Goal: Information Seeking & Learning: Learn about a topic

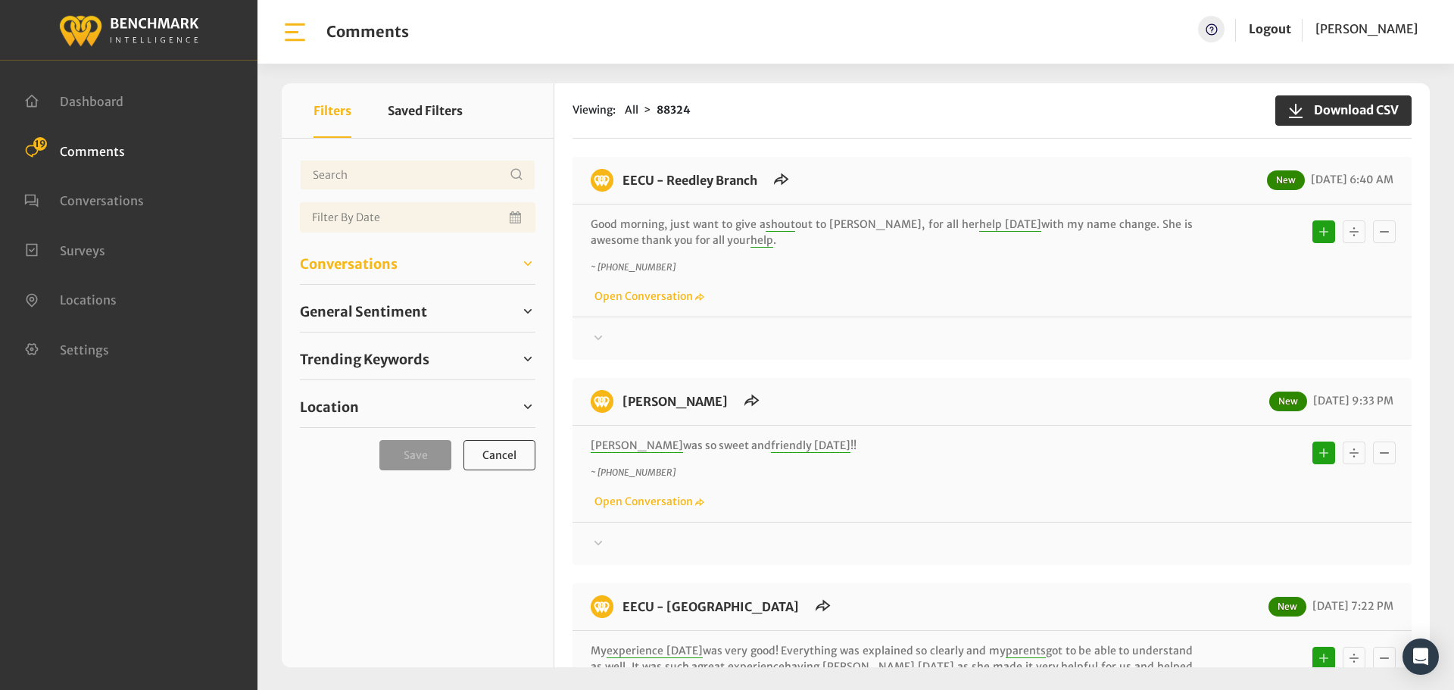
click at [345, 261] on span "Conversations" at bounding box center [349, 264] width 98 height 20
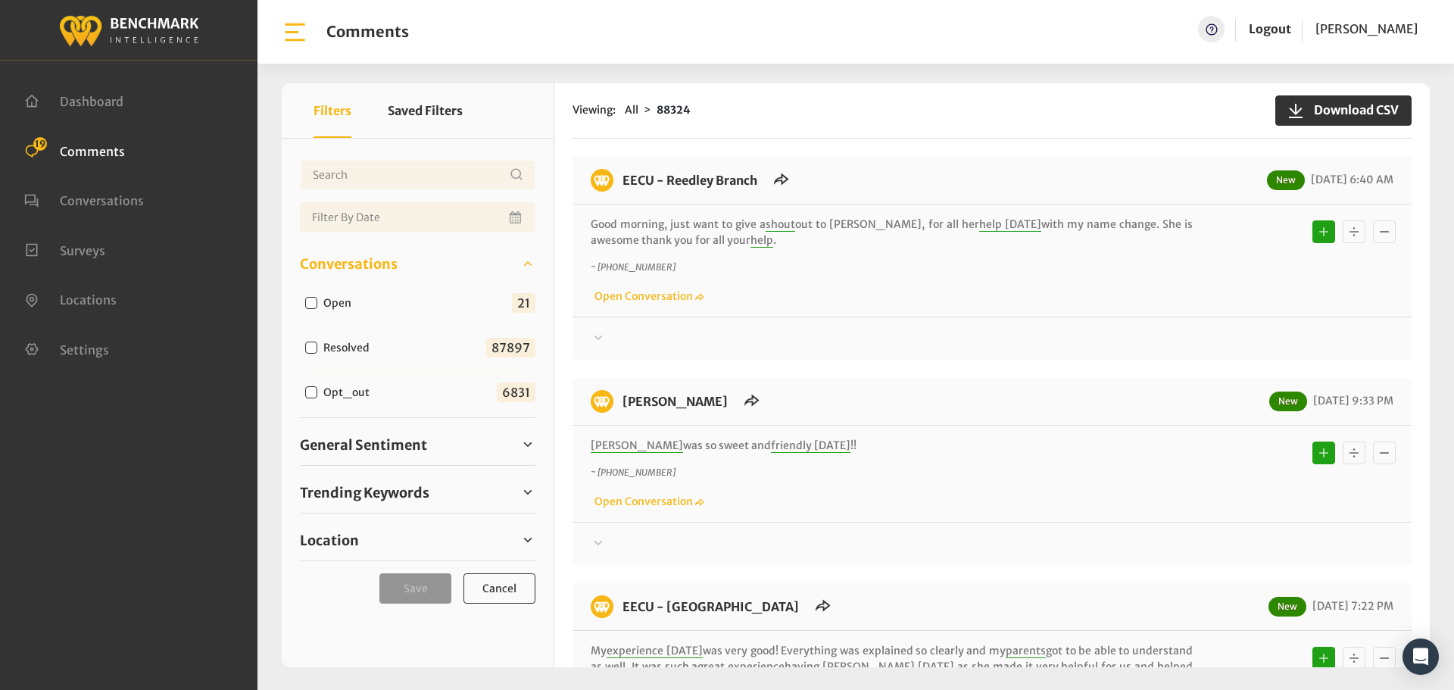
click at [307, 300] on input "Open" at bounding box center [311, 303] width 12 height 12
checkbox input "true"
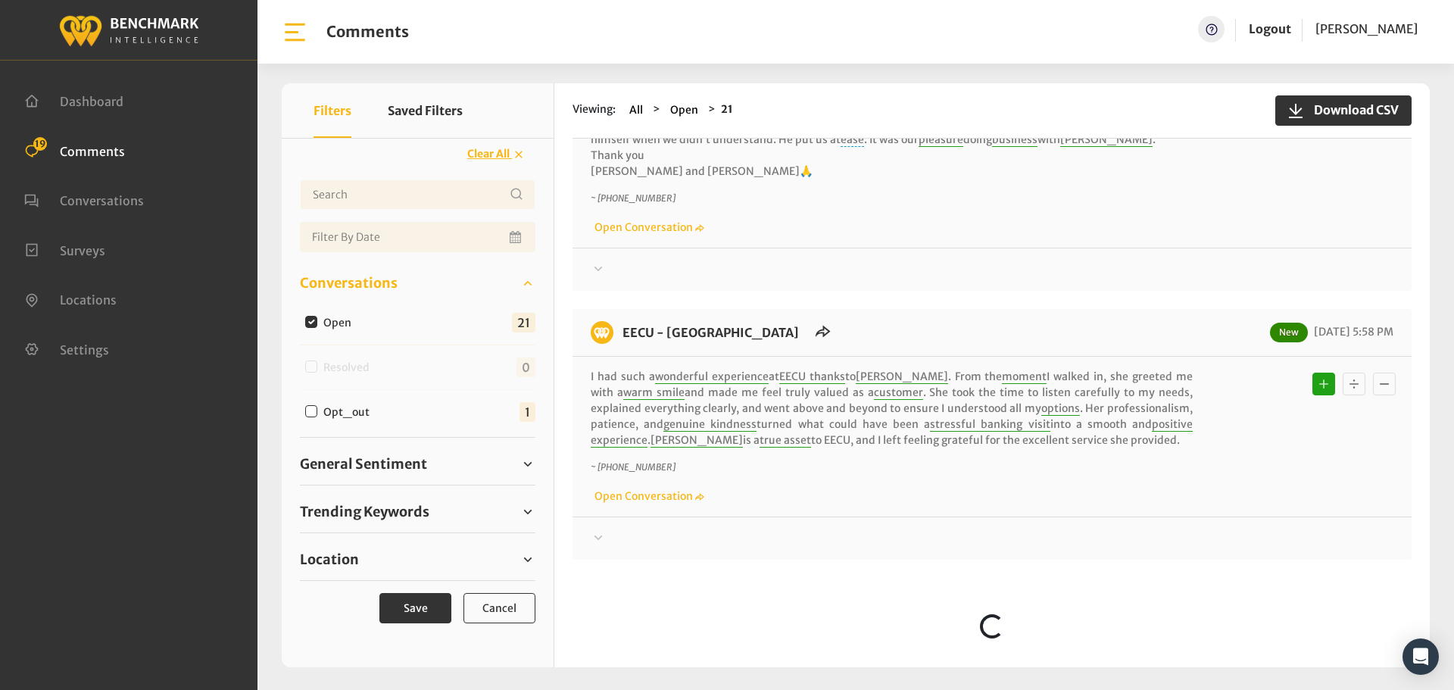
scroll to position [833, 0]
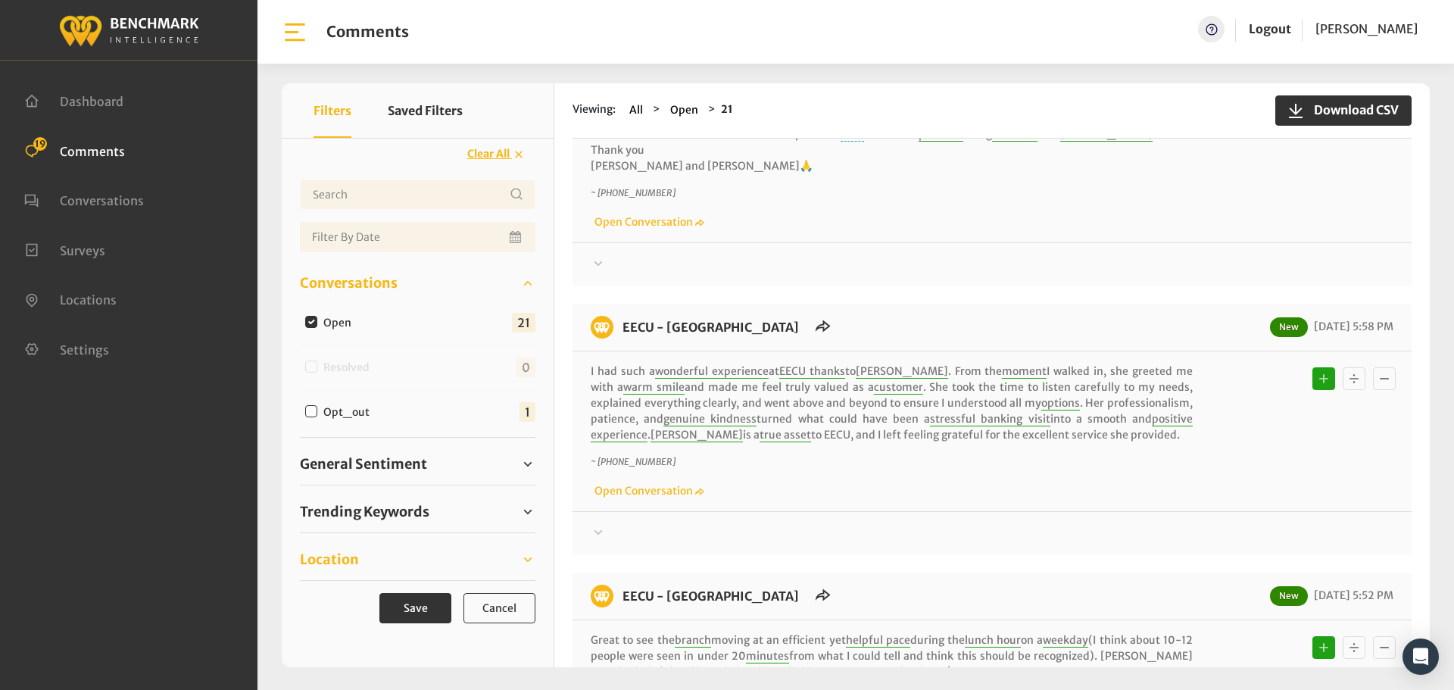
click at [318, 561] on span "Location" at bounding box center [329, 559] width 59 height 20
click at [364, 456] on span "General Sentiment" at bounding box center [363, 464] width 127 height 20
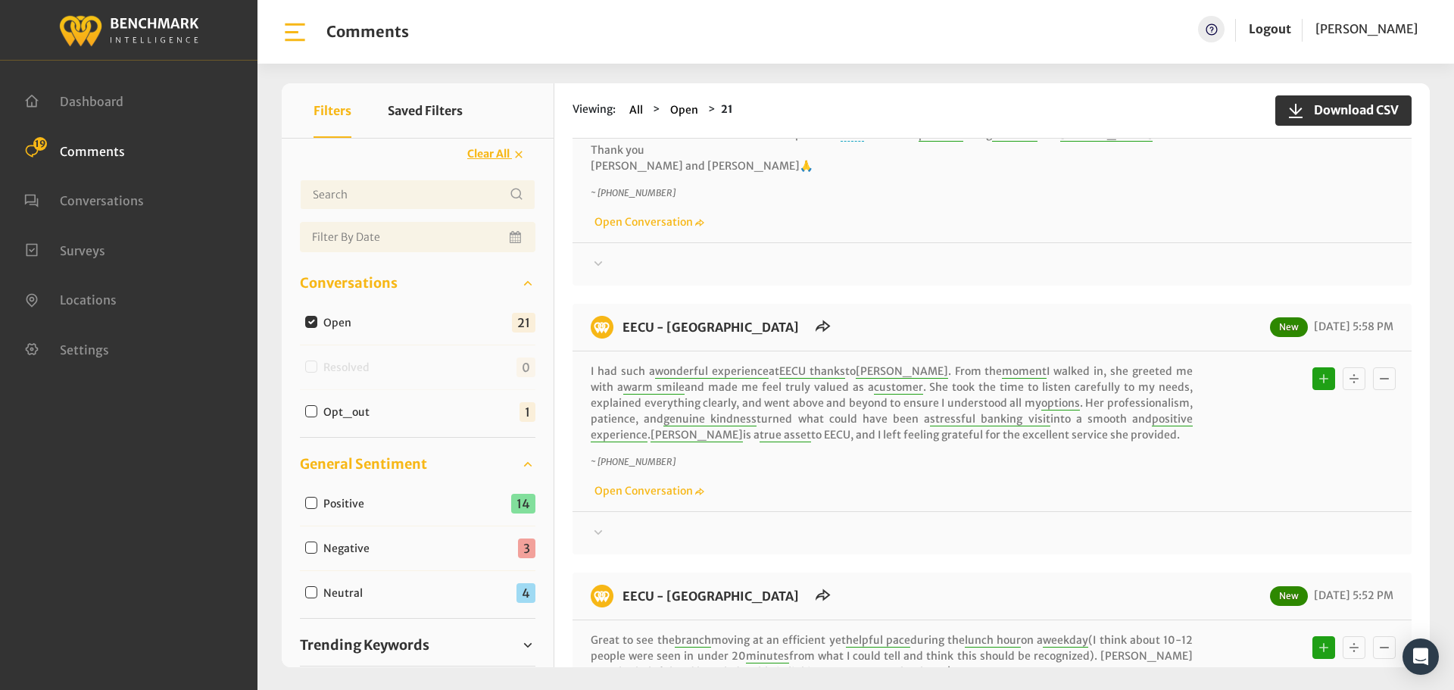
click at [311, 550] on input "Negative" at bounding box center [311, 548] width 12 height 12
checkbox input "true"
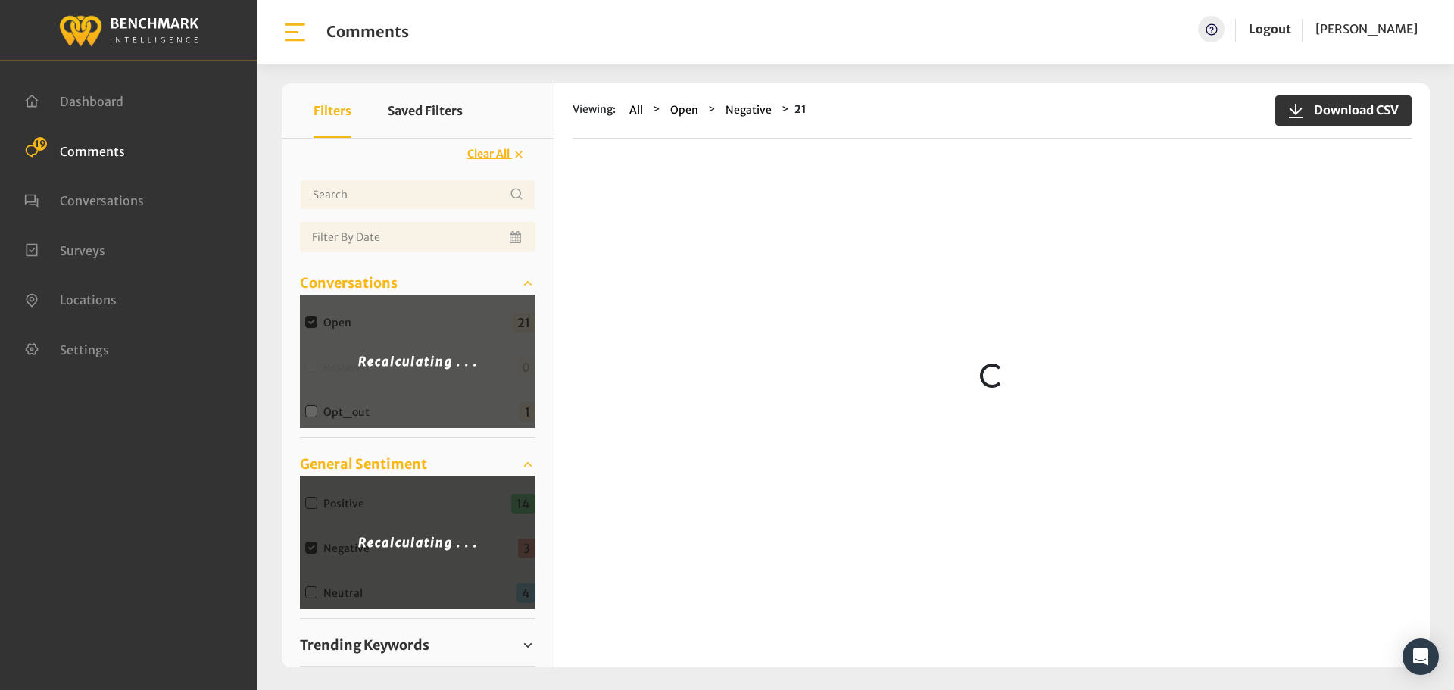
scroll to position [0, 0]
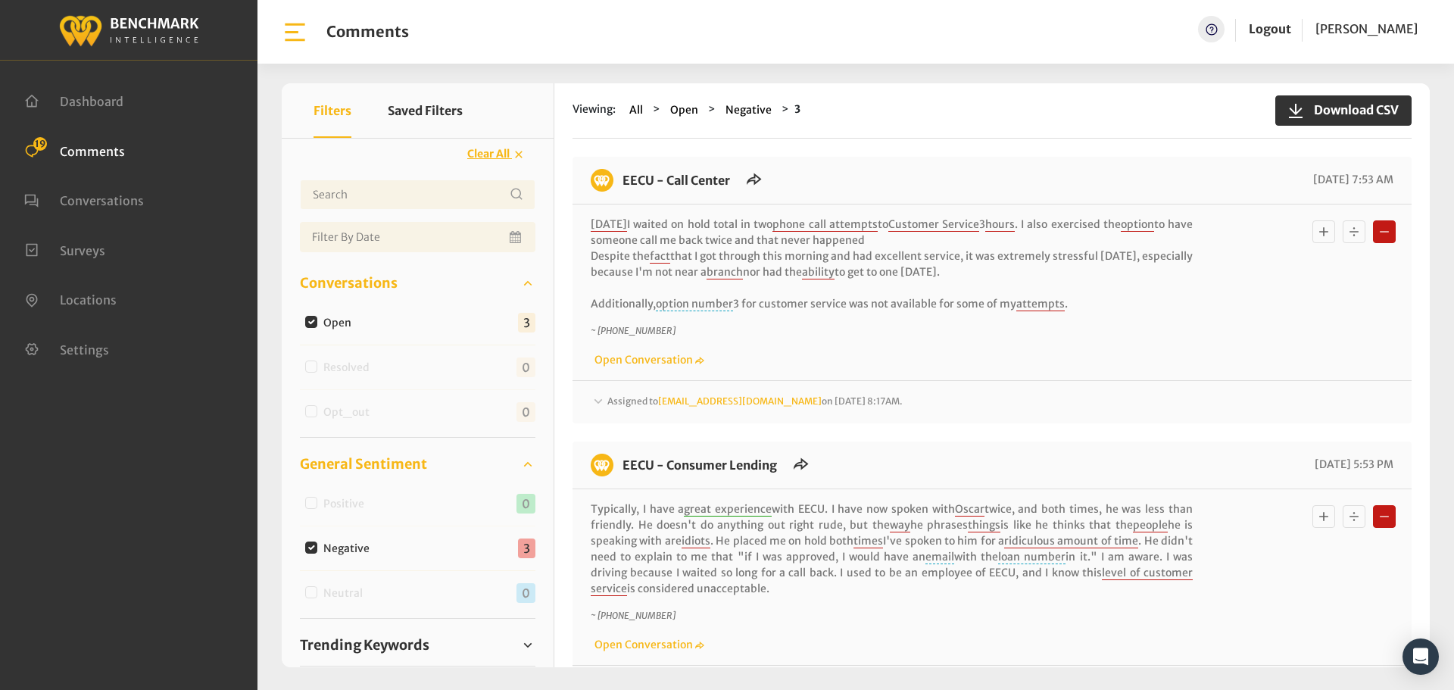
click at [313, 546] on input "Negative" at bounding box center [311, 548] width 12 height 12
checkbox input "false"
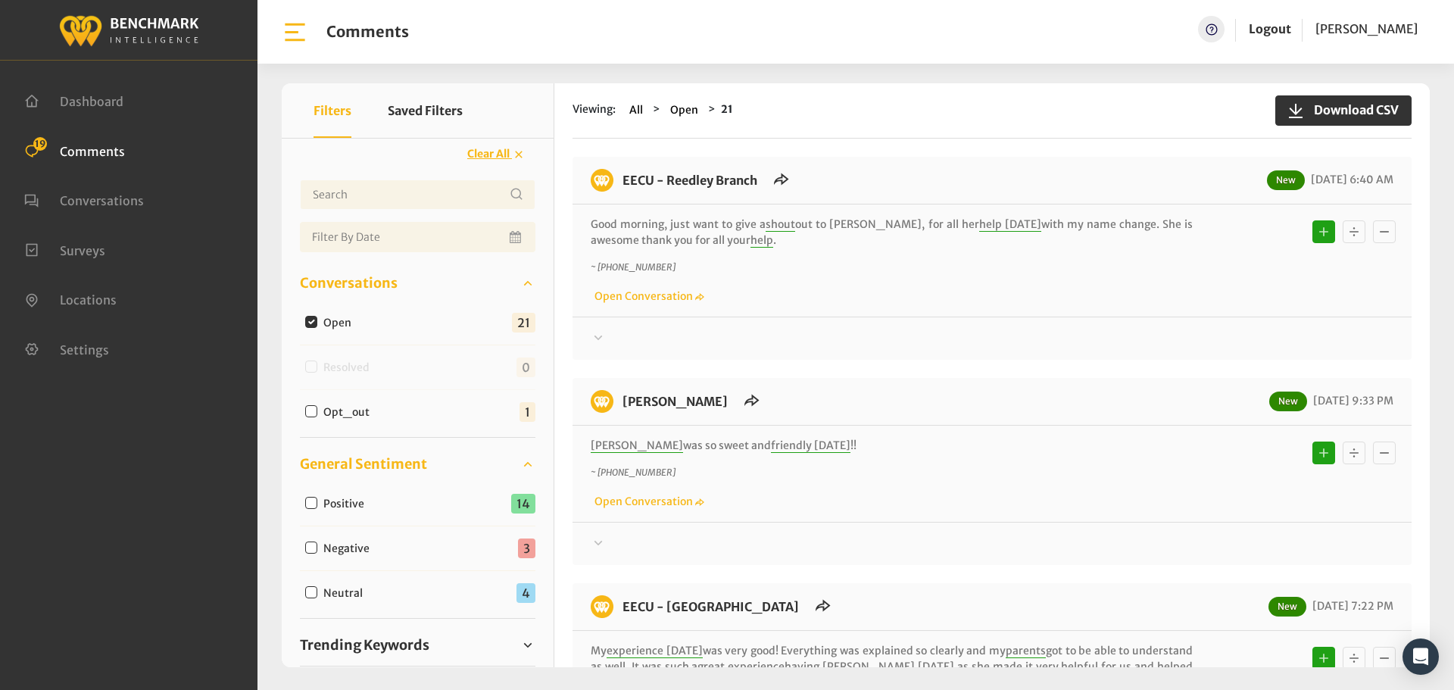
click at [308, 588] on input "Neutral" at bounding box center [311, 592] width 12 height 12
checkbox input "true"
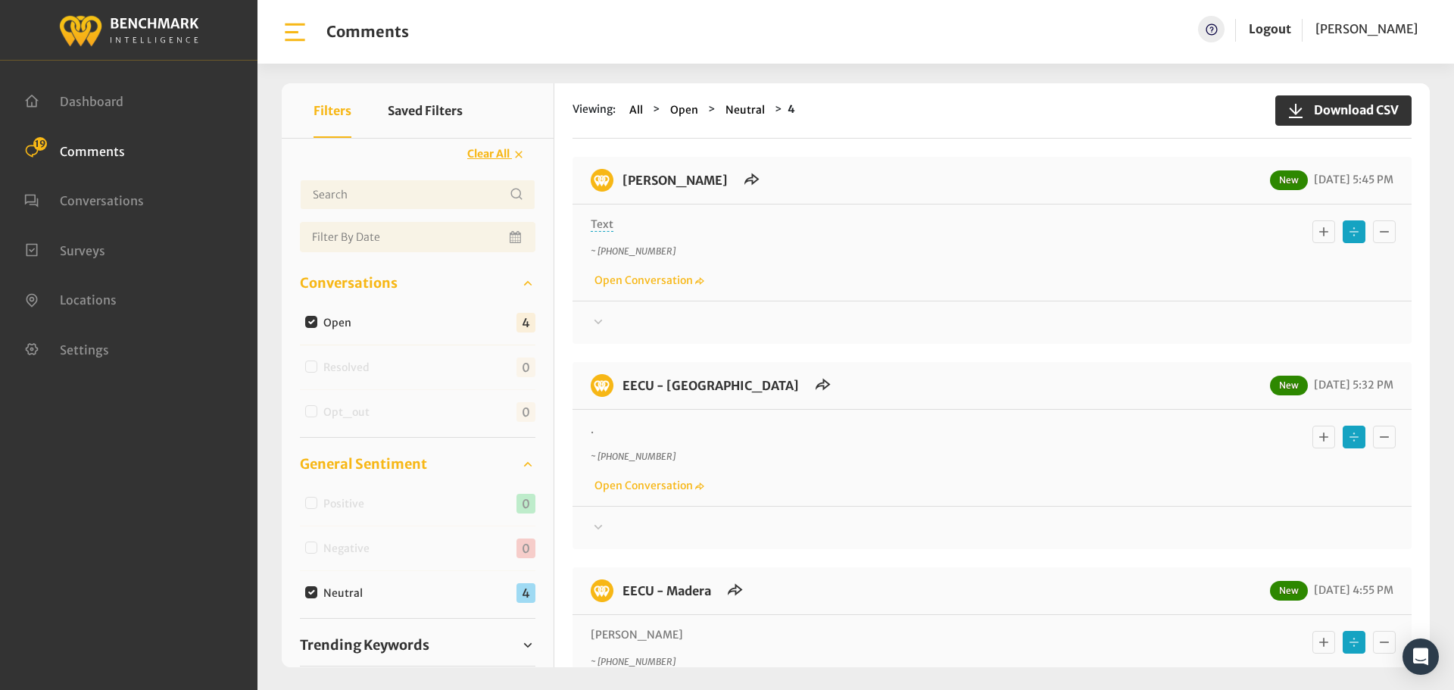
click at [616, 333] on div "[PERSON_NAME] New [DATE] 5:45 PM Text ~ [PHONE_NUMBER] Open Conversation" at bounding box center [992, 250] width 839 height 187
click at [615, 332] on div "[PERSON_NAME] New [DATE] 5:45 PM Text ~ [PHONE_NUMBER] Open Conversation" at bounding box center [992, 250] width 839 height 187
click at [616, 326] on div at bounding box center [992, 323] width 803 height 18
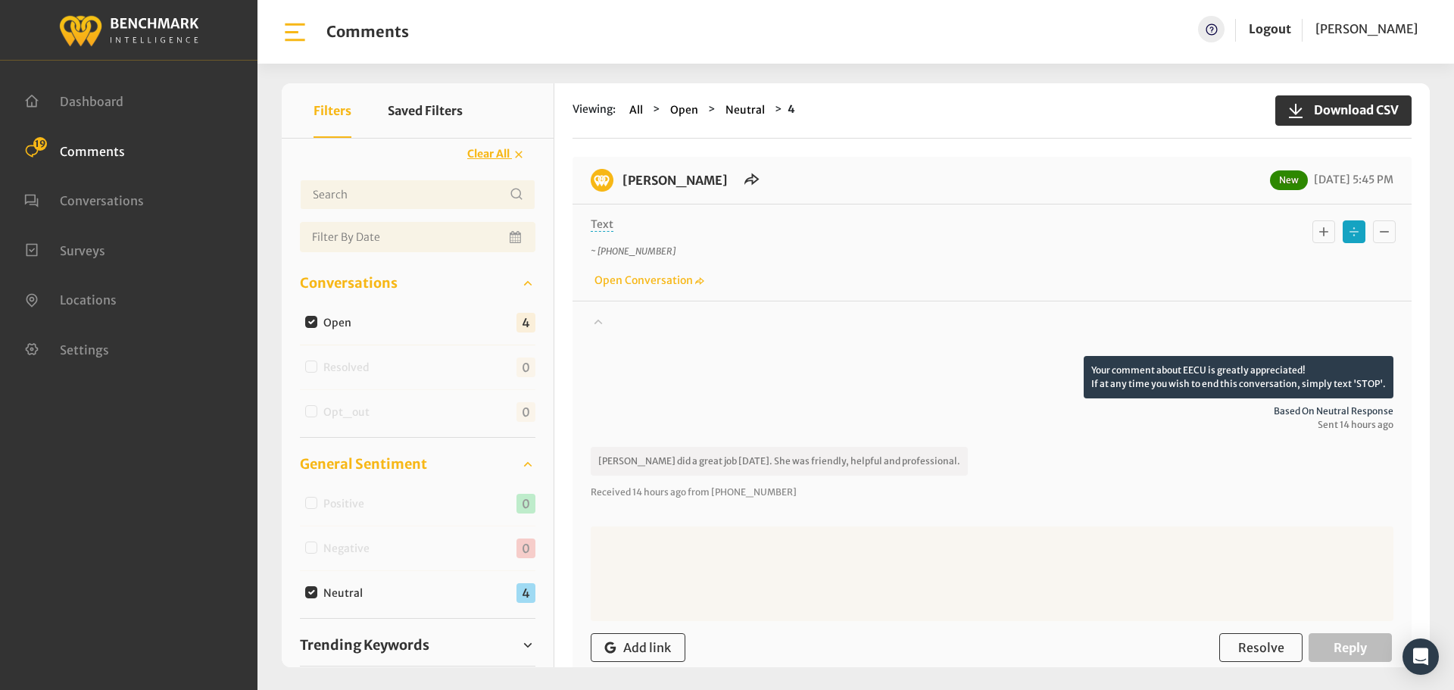
click at [1318, 228] on icon "Basic example" at bounding box center [1323, 232] width 15 height 18
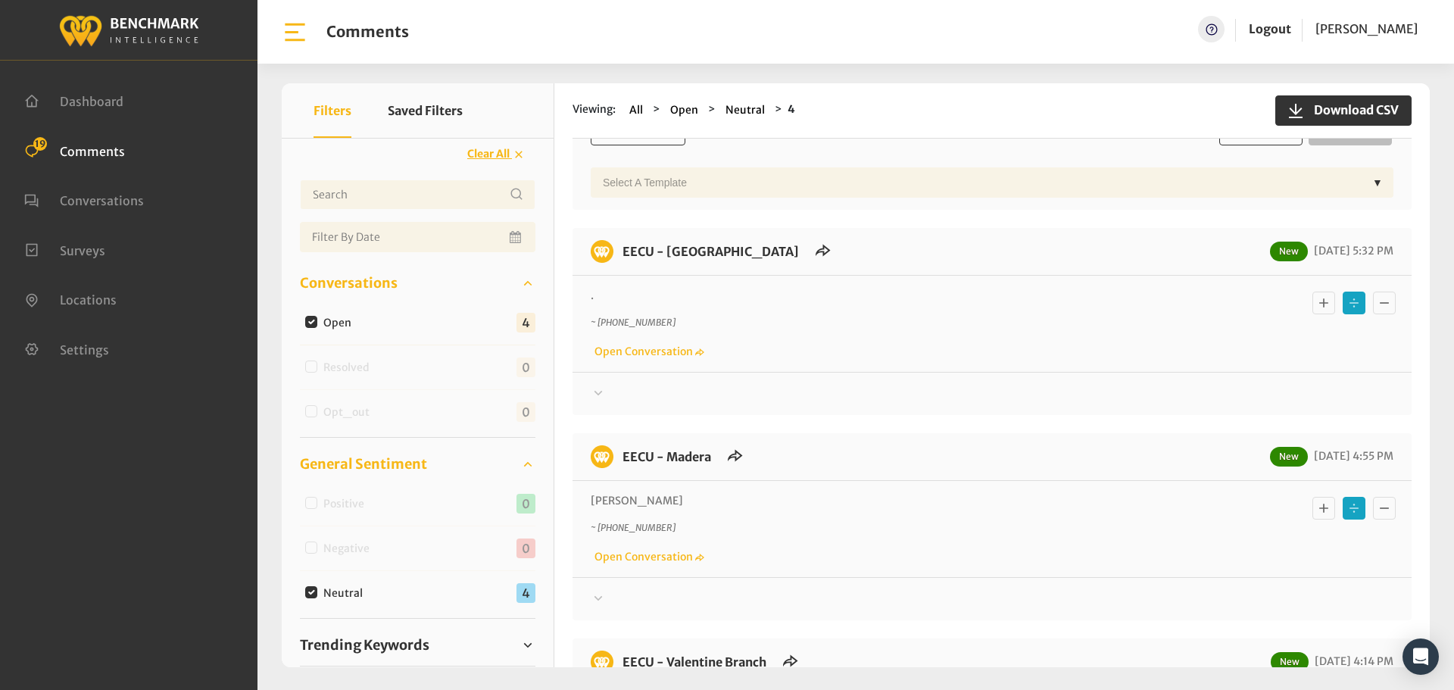
scroll to position [530, 0]
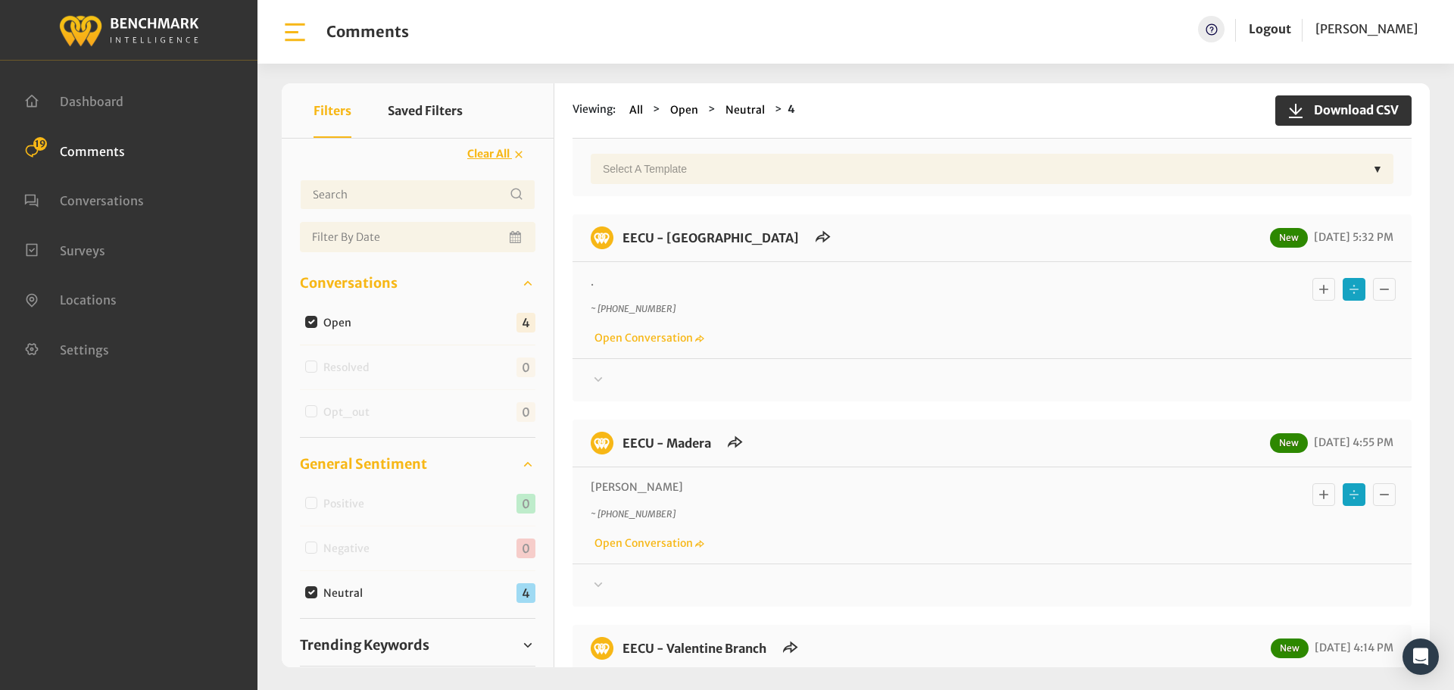
click at [589, 372] on div "Your comment about EECU is greatly appreciated! If at any time you wish to end …" at bounding box center [992, 373] width 839 height 31
click at [604, 378] on icon at bounding box center [598, 379] width 15 height 18
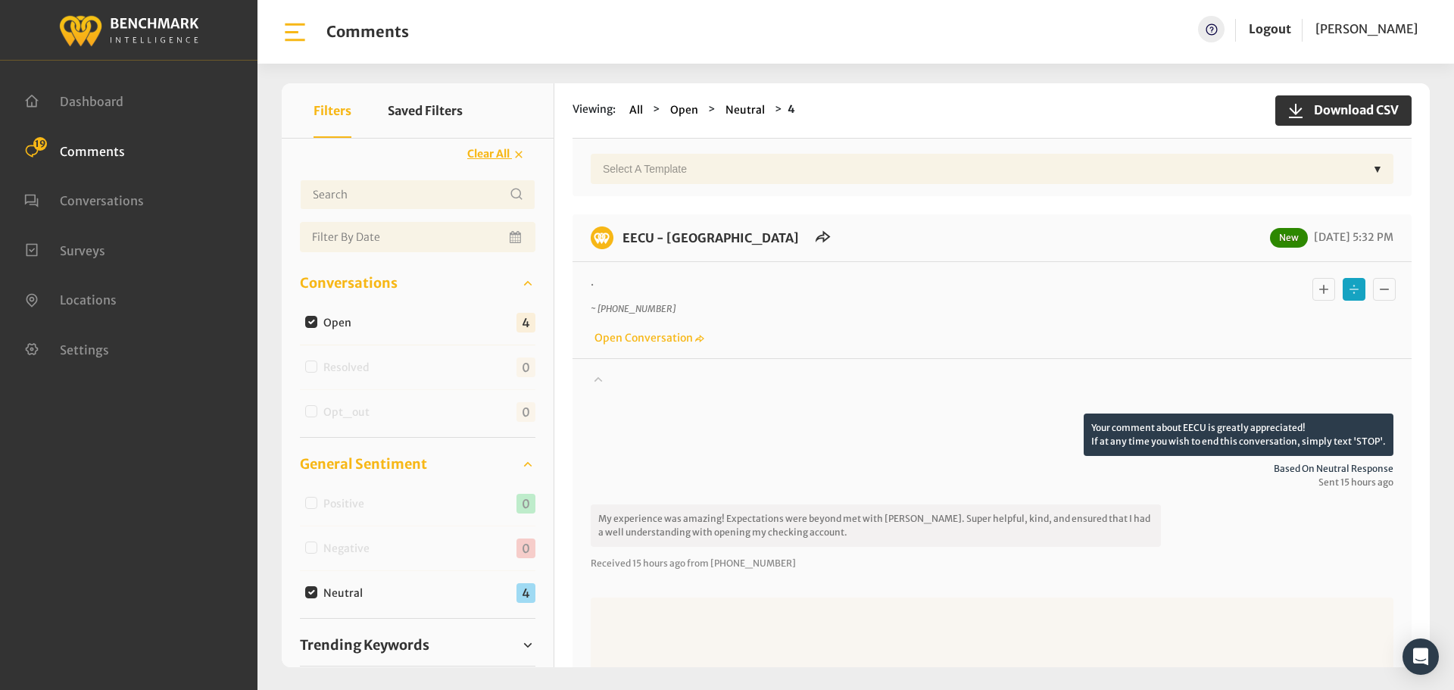
click at [1319, 290] on icon "Basic example" at bounding box center [1323, 289] width 9 height 9
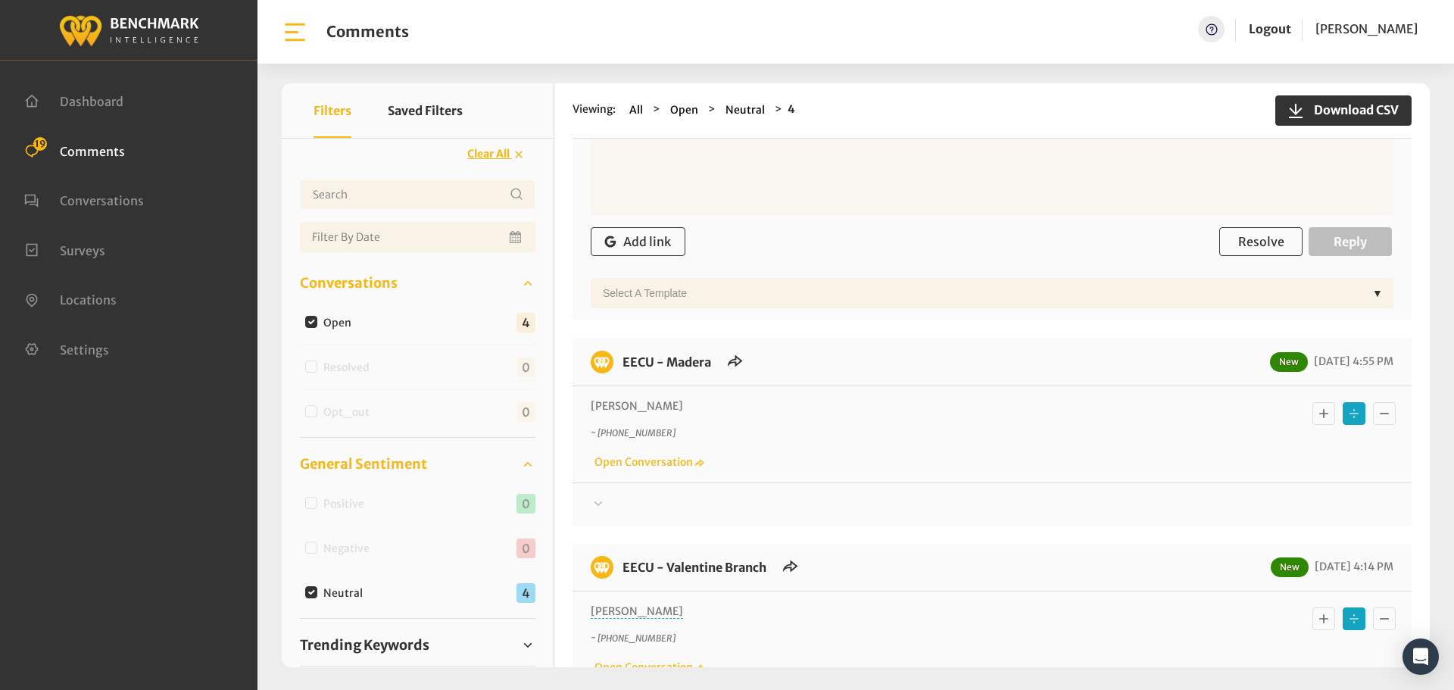
scroll to position [1060, 0]
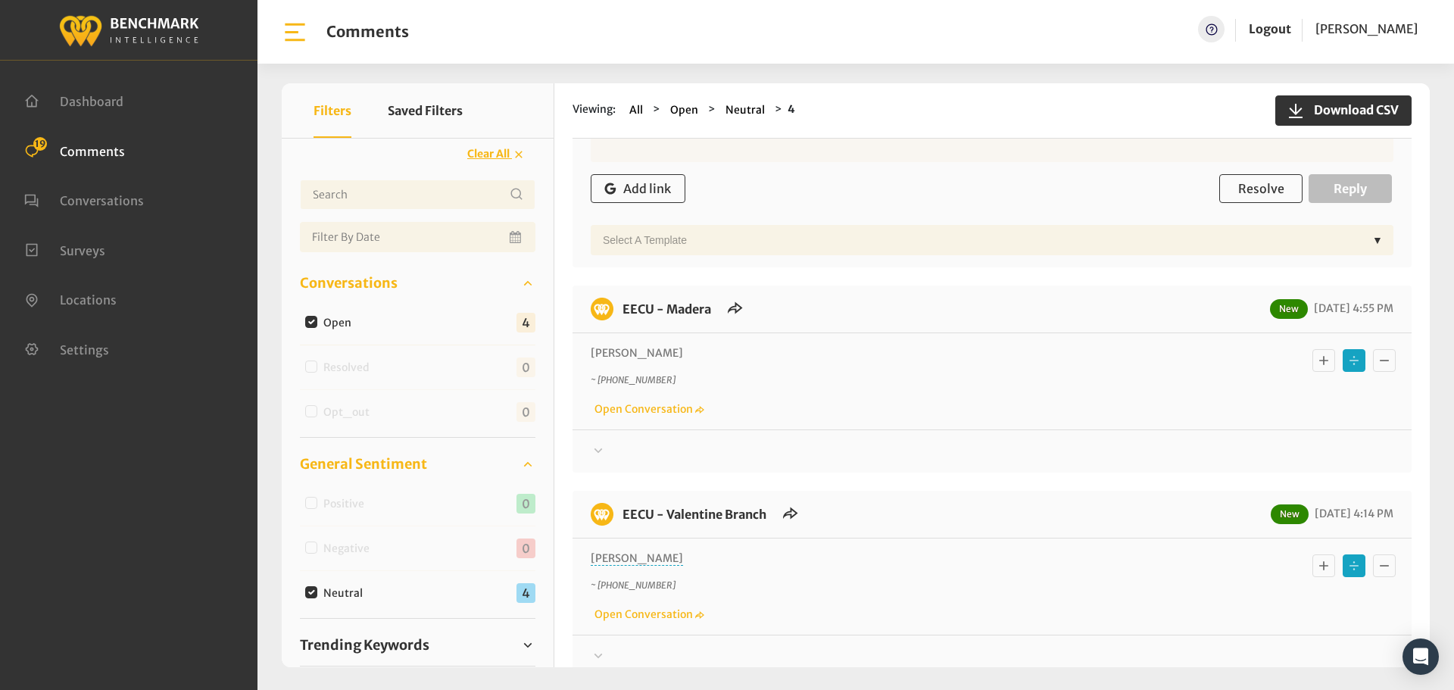
click at [623, 450] on div at bounding box center [992, 451] width 803 height 18
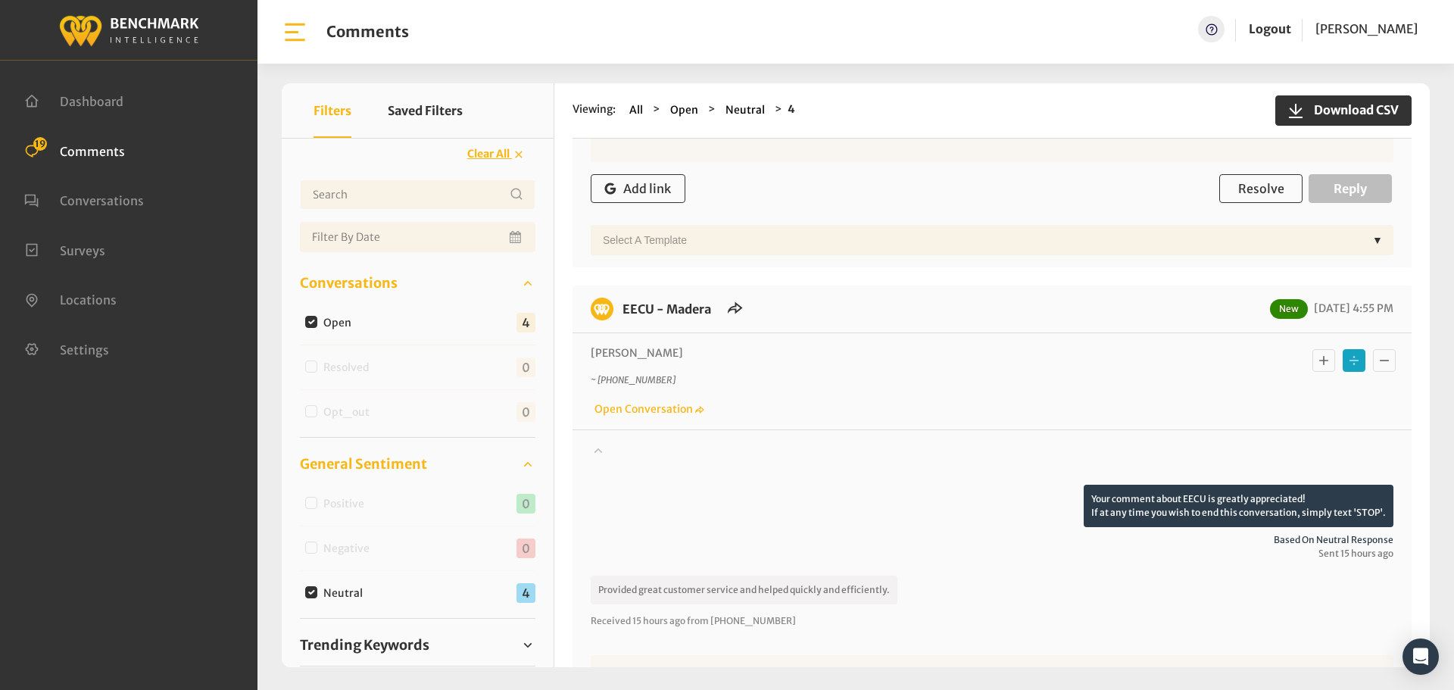
click at [1319, 361] on icon "Basic example" at bounding box center [1323, 360] width 9 height 9
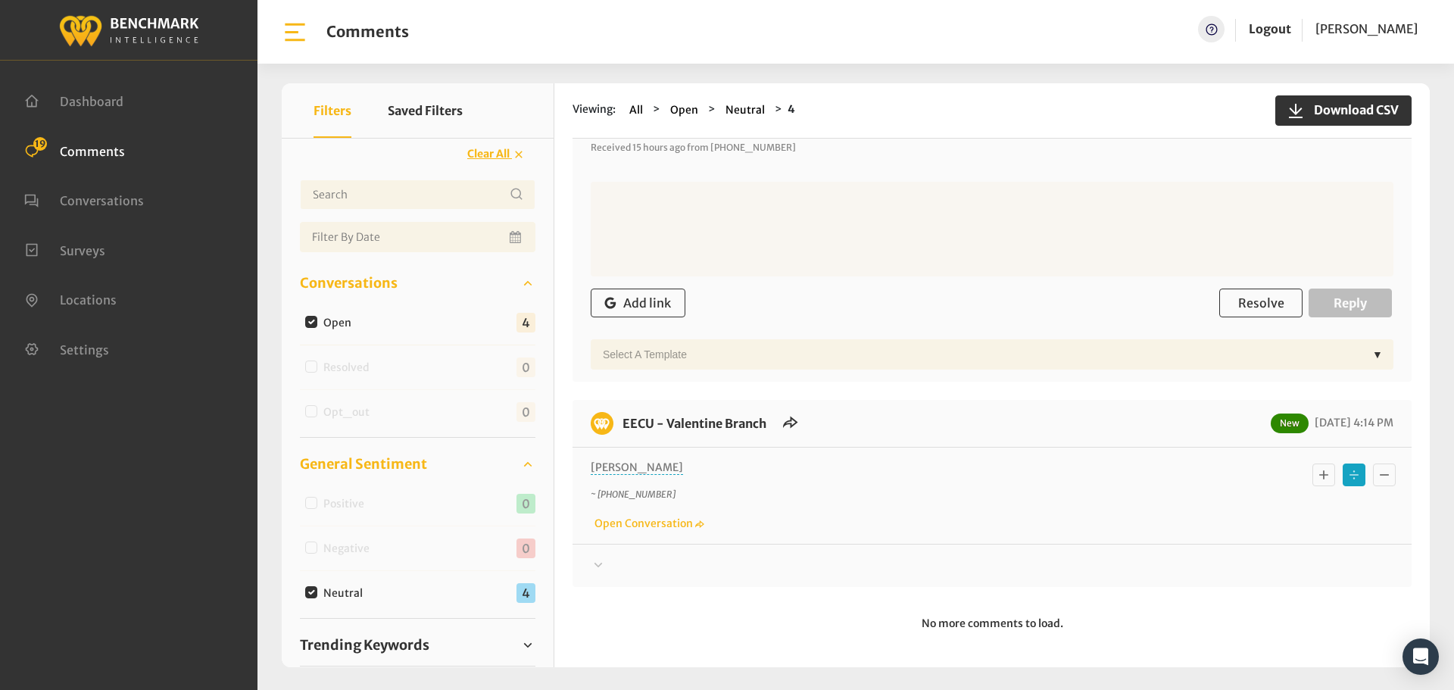
scroll to position [1539, 0]
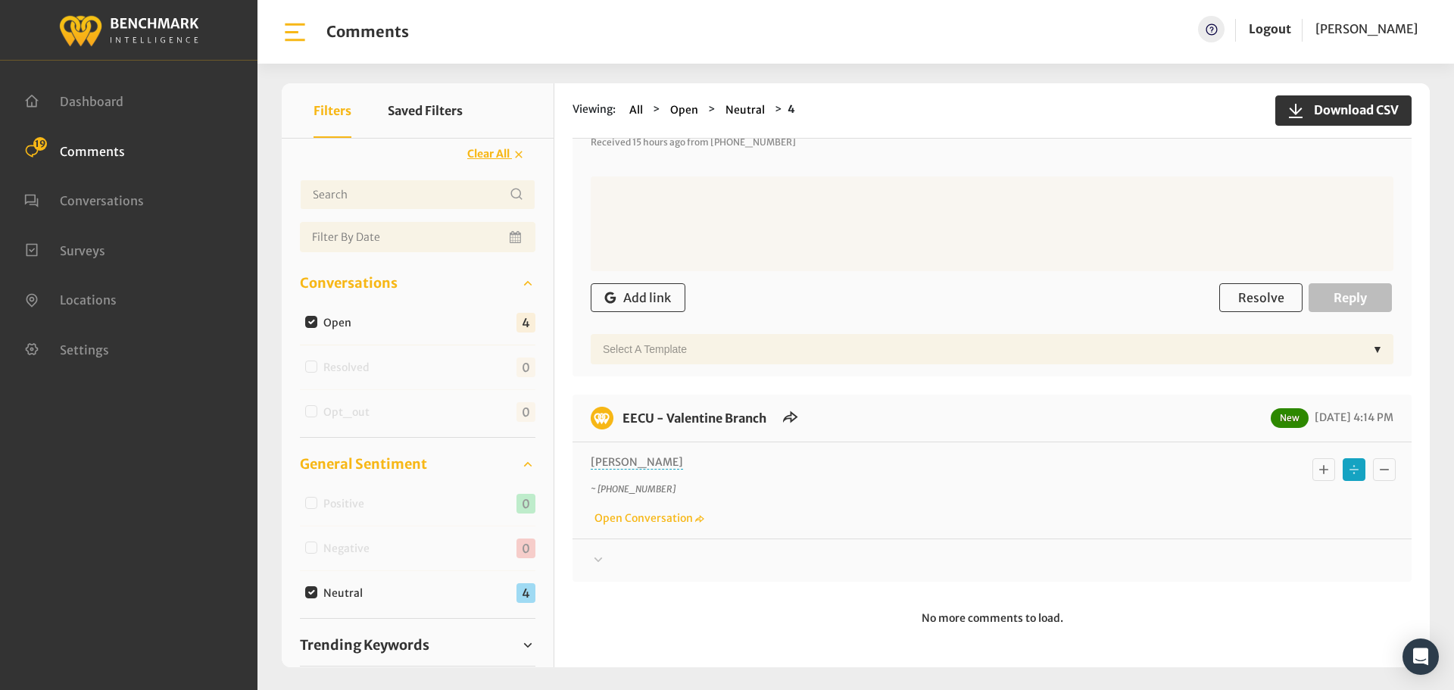
click at [608, 573] on div "EECU - Valentine Branch New [DATE] 4:14 PM [PERSON_NAME] ~ [PHONE_NUMBER] Open …" at bounding box center [992, 488] width 839 height 187
click at [610, 558] on div at bounding box center [992, 560] width 803 height 18
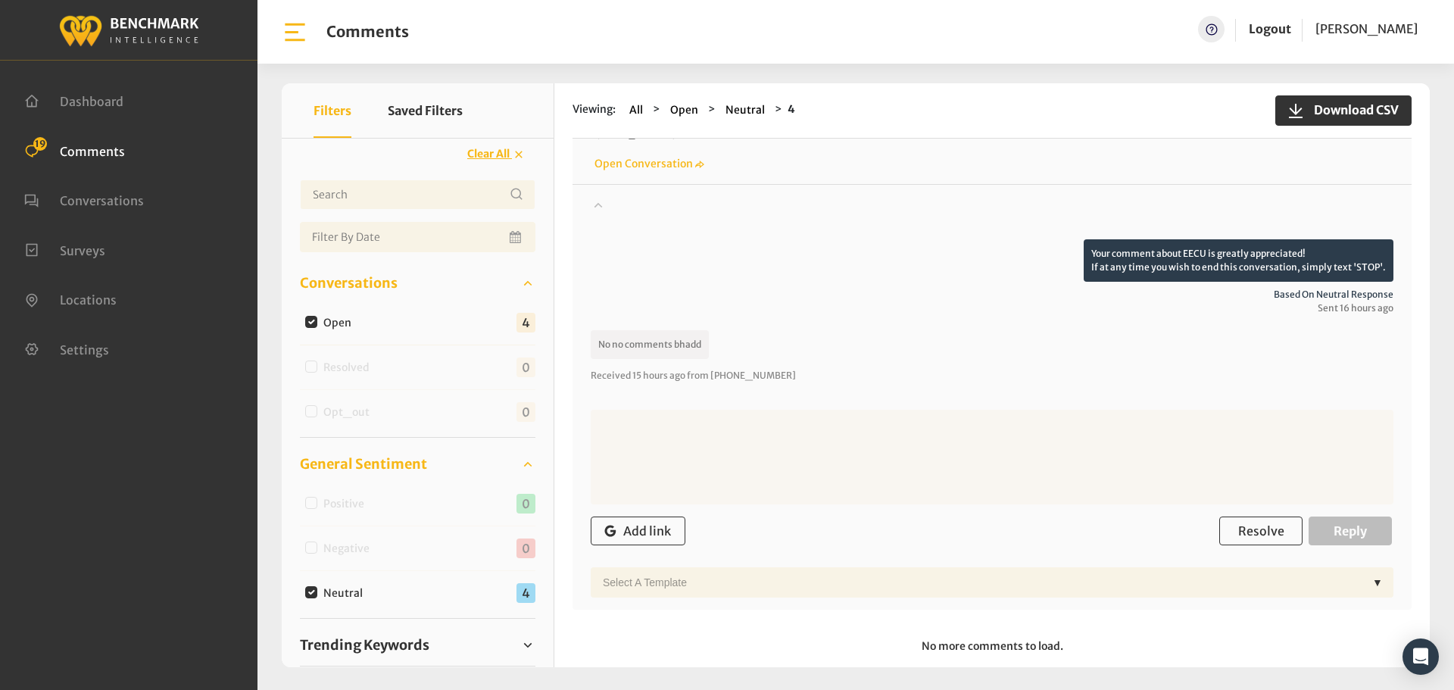
scroll to position [1918, 0]
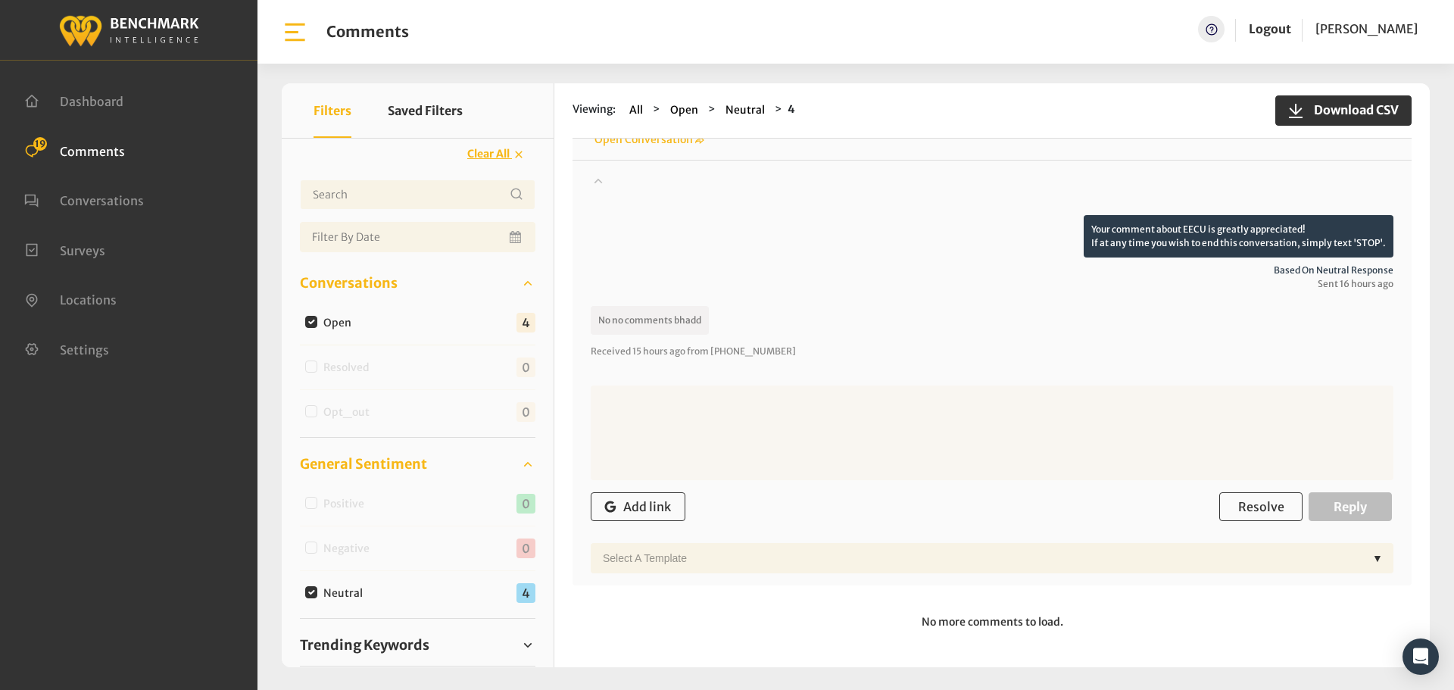
click at [311, 590] on input "Neutral" at bounding box center [311, 592] width 12 height 12
checkbox input "false"
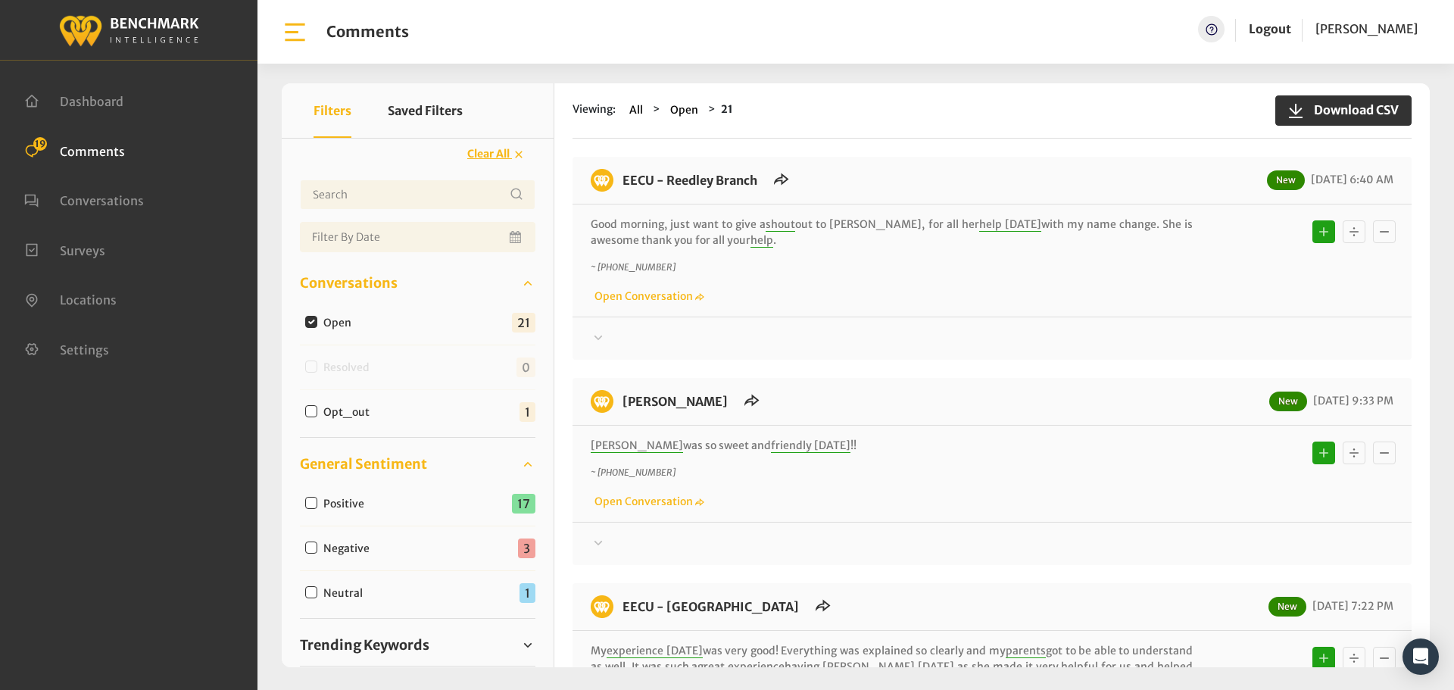
click at [312, 542] on input "Negative" at bounding box center [311, 548] width 12 height 12
checkbox input "true"
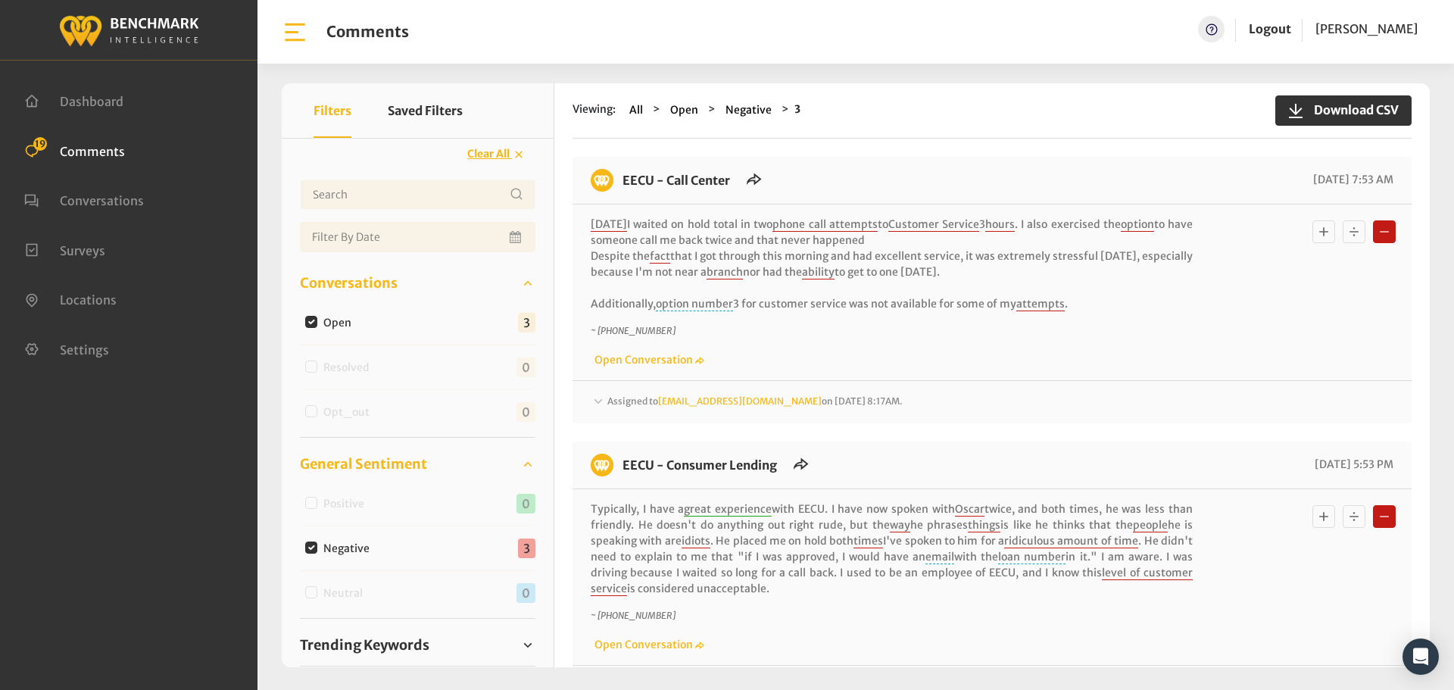
click at [308, 546] on input "Negative" at bounding box center [311, 548] width 12 height 12
checkbox input "false"
